Goal: Transaction & Acquisition: Purchase product/service

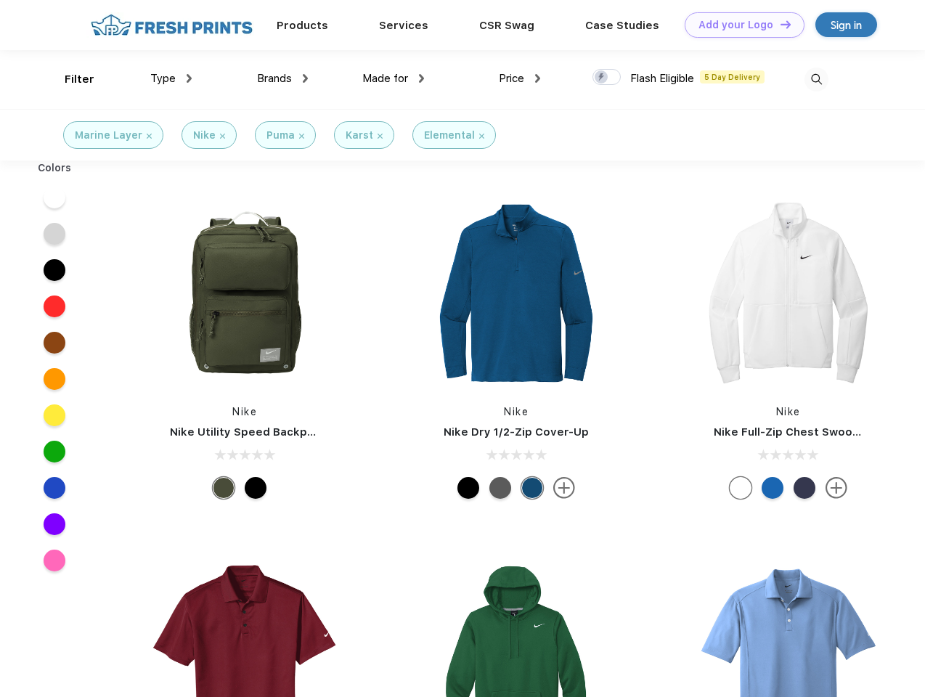
click at [739, 25] on link "Add your Logo Design Tool" at bounding box center [745, 24] width 120 height 25
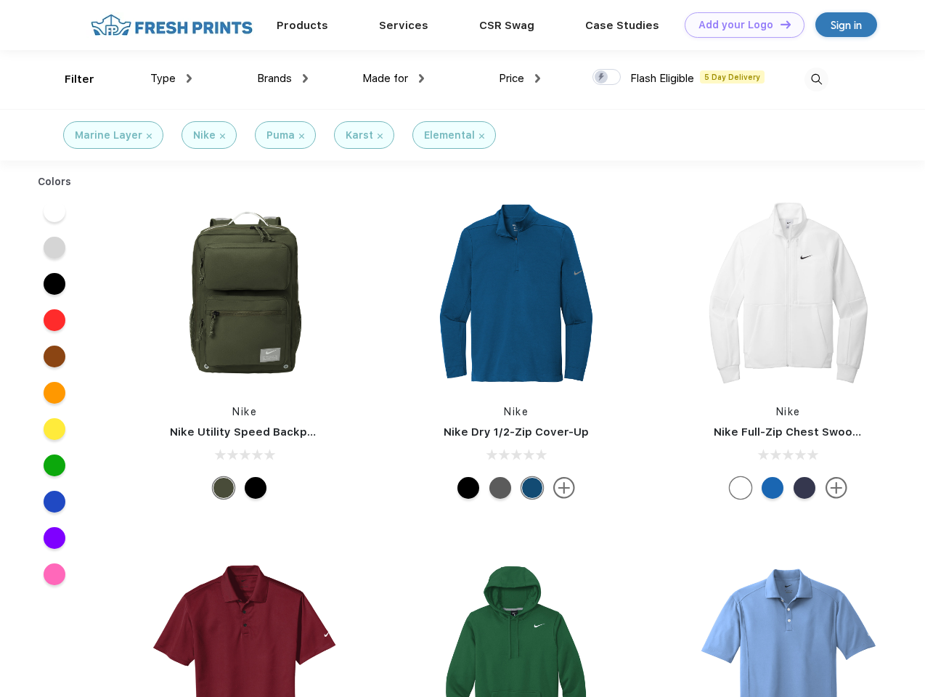
click at [0, 0] on div "Design Tool" at bounding box center [0, 0] width 0 height 0
click at [779, 24] on link "Add your Logo Design Tool" at bounding box center [745, 24] width 120 height 25
click at [70, 79] on div "Filter" at bounding box center [80, 79] width 30 height 17
click at [171, 78] on span "Type" at bounding box center [162, 78] width 25 height 13
click at [283, 78] on span "Brands" at bounding box center [274, 78] width 35 height 13
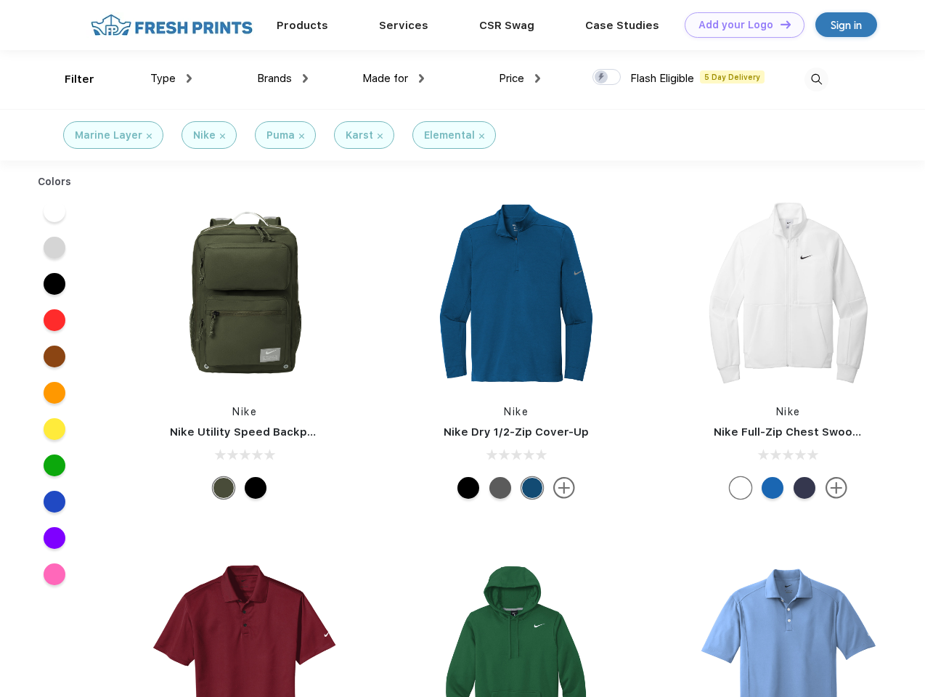
click at [394, 78] on span "Made for" at bounding box center [385, 78] width 46 height 13
click at [520, 78] on span "Price" at bounding box center [511, 78] width 25 height 13
click at [607, 78] on div at bounding box center [607, 77] width 28 height 16
click at [602, 78] on input "checkbox" at bounding box center [597, 72] width 9 height 9
click at [816, 79] on img at bounding box center [817, 80] width 24 height 24
